Goal: Information Seeking & Learning: Learn about a topic

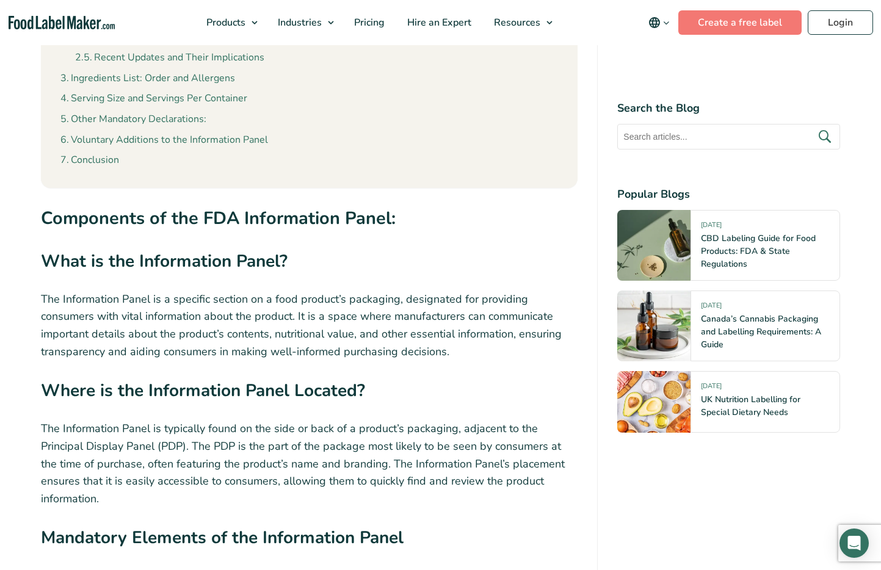
scroll to position [1358, 0]
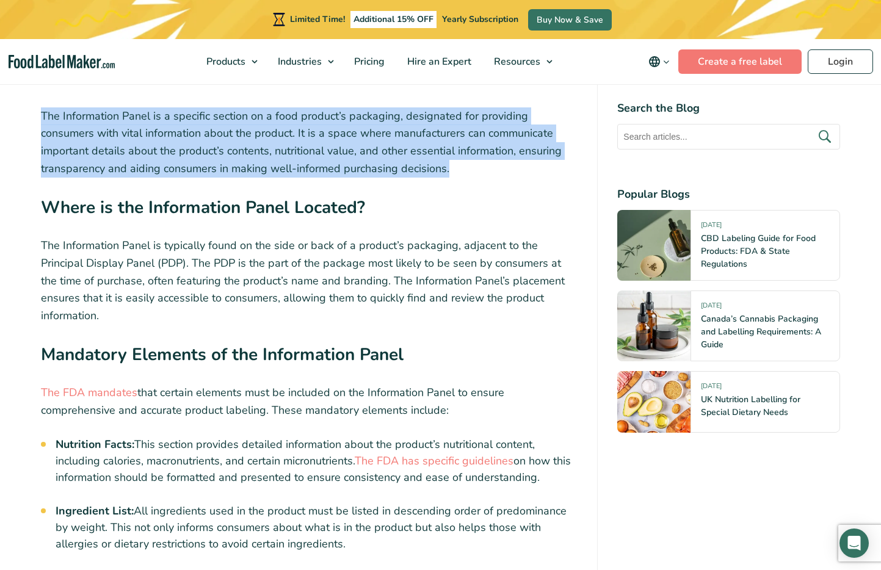
drag, startPoint x: 409, startPoint y: 171, endPoint x: 21, endPoint y: 103, distance: 394.2
copy p "The Information Panel is a specific section on a food product’s packaging, desi…"
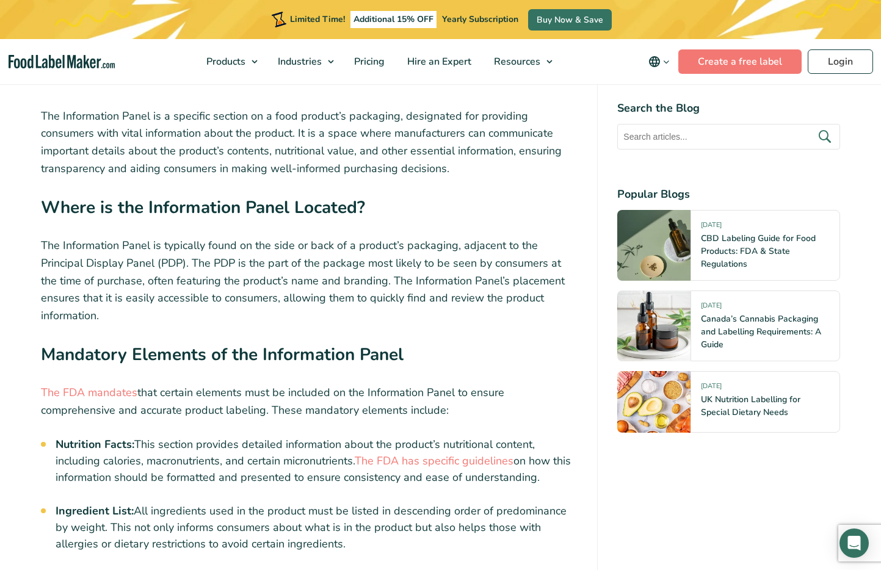
drag, startPoint x: 186, startPoint y: 339, endPoint x: 214, endPoint y: 289, distance: 56.9
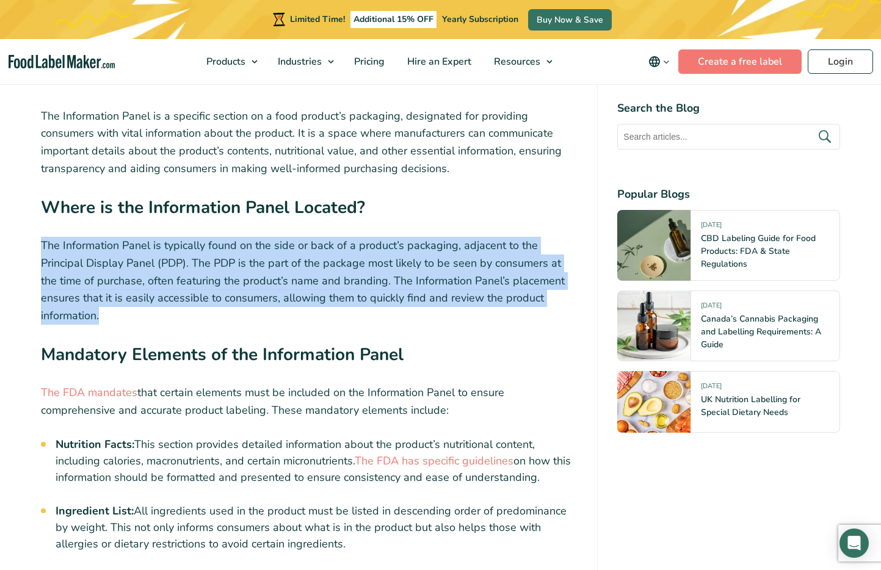
drag, startPoint x: 139, startPoint y: 326, endPoint x: 39, endPoint y: 251, distance: 125.1
copy div "The Information Panel is typically found on the side or back of a product’s pac…"
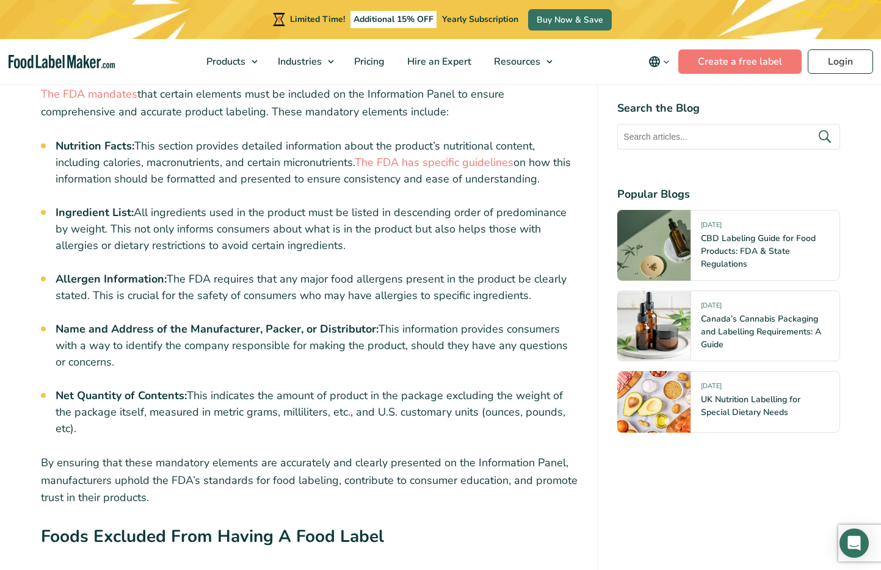
scroll to position [1668, 0]
